Goal: Find specific page/section: Find specific page/section

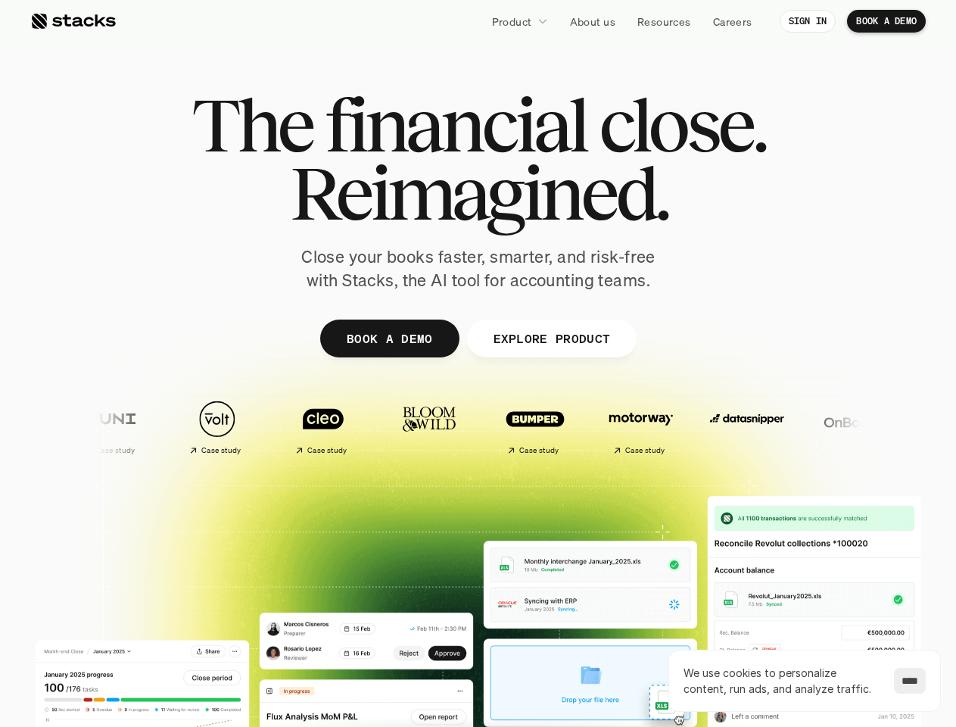
click at [478, 363] on div at bounding box center [478, 370] width 908 height 681
click at [519, 21] on p "Product" at bounding box center [512, 22] width 40 height 16
click at [703, 426] on img at bounding box center [747, 419] width 89 height 63
click at [809, 426] on img at bounding box center [853, 419] width 89 height 63
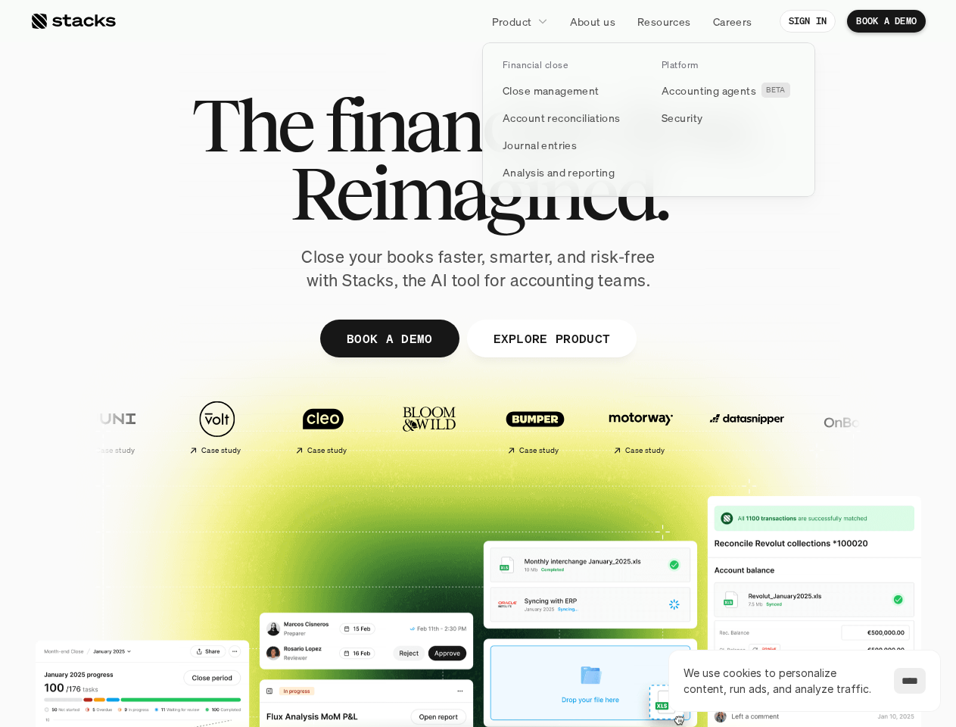
click at [915, 426] on img at bounding box center [959, 419] width 89 height 63
click at [747, 426] on div "Case study Case study Case study Case study Case study" at bounding box center [747, 426] width 1370 height 69
